Goal: Obtain resource: Obtain resource

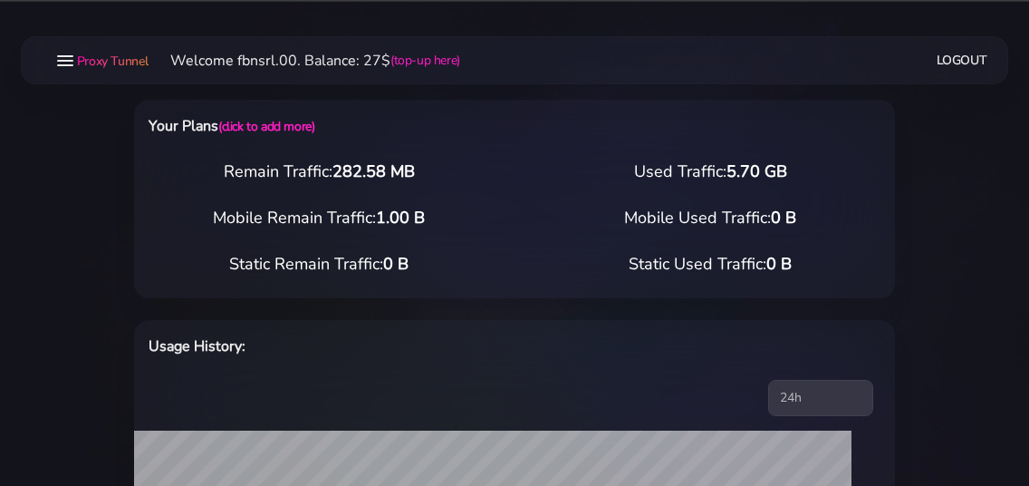
select select "static"
select select "IT"
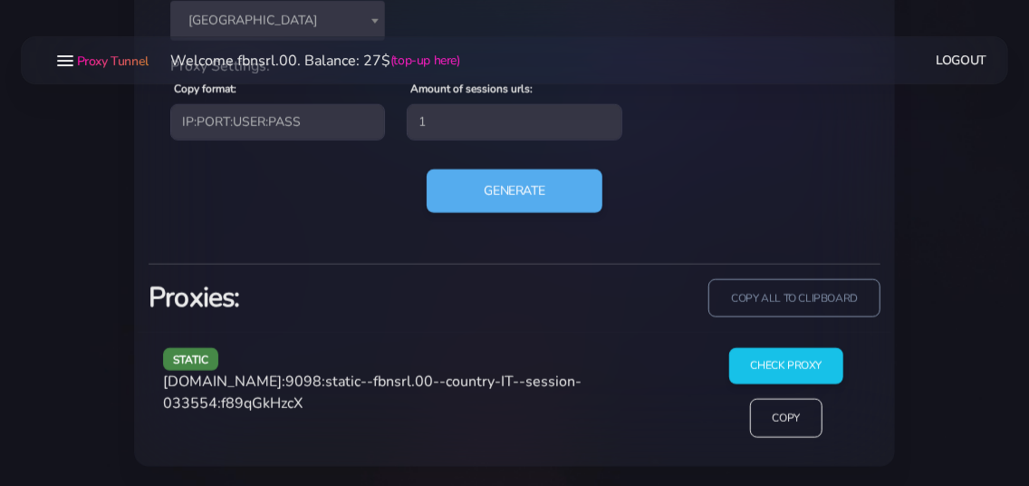
click at [554, 194] on button "Generate" at bounding box center [515, 190] width 177 height 43
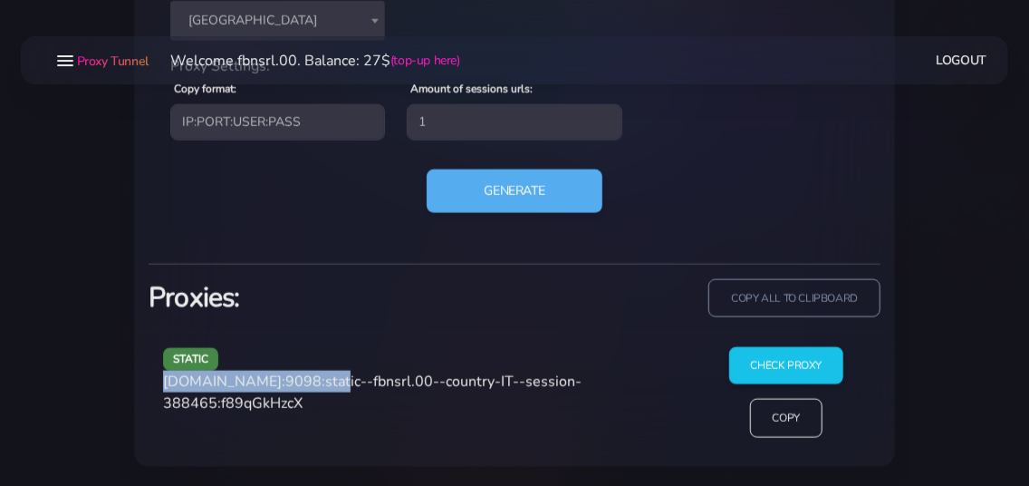
drag, startPoint x: 164, startPoint y: 384, endPoint x: 320, endPoint y: 380, distance: 155.9
click at [320, 380] on span "[DOMAIN_NAME]:9098:static--fbnsrl.00--country-IT--session-388465:f89qGkHzcX" at bounding box center [372, 392] width 419 height 42
copy span "[DOMAIN_NAME]:9098"
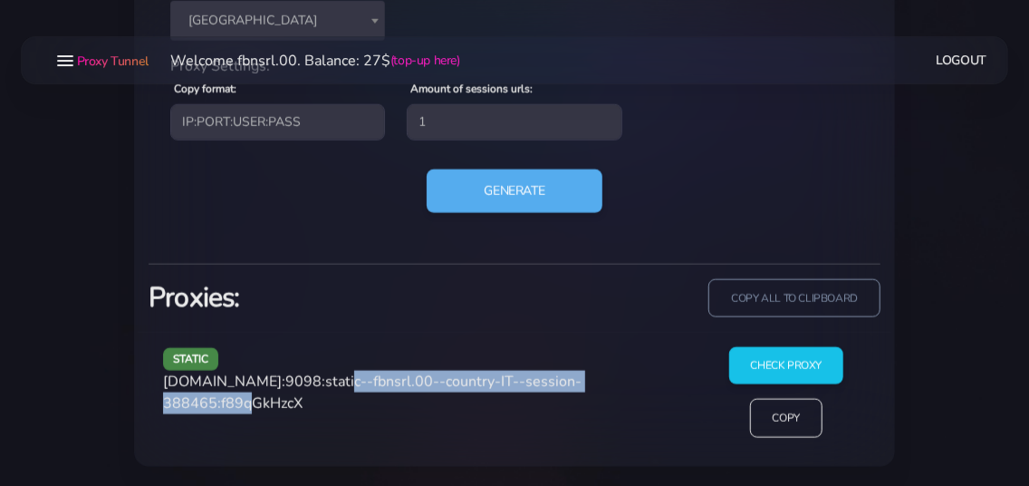
drag, startPoint x: 328, startPoint y: 381, endPoint x: 270, endPoint y: 411, distance: 65.2
click at [270, 411] on div "static [DOMAIN_NAME]:9098:static--fbnsrl.00--country-IT--session-388465:f89qGkH…" at bounding box center [424, 399] width 544 height 105
copy span "static--fbnsrl.00--country-IT--session-388465"
drag, startPoint x: 272, startPoint y: 401, endPoint x: 361, endPoint y: 404, distance: 89.7
click at [361, 404] on div "static [DOMAIN_NAME]:9098:static--fbnsrl.00--country-IT--session-388465:f89qGkH…" at bounding box center [424, 399] width 544 height 105
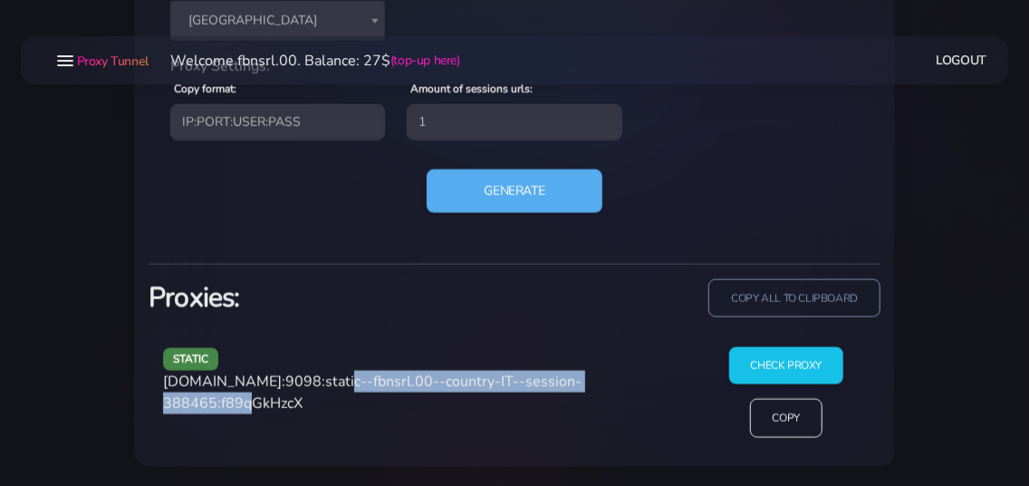
copy span "f89qGkHzcX"
